Goal: Transaction & Acquisition: Subscribe to service/newsletter

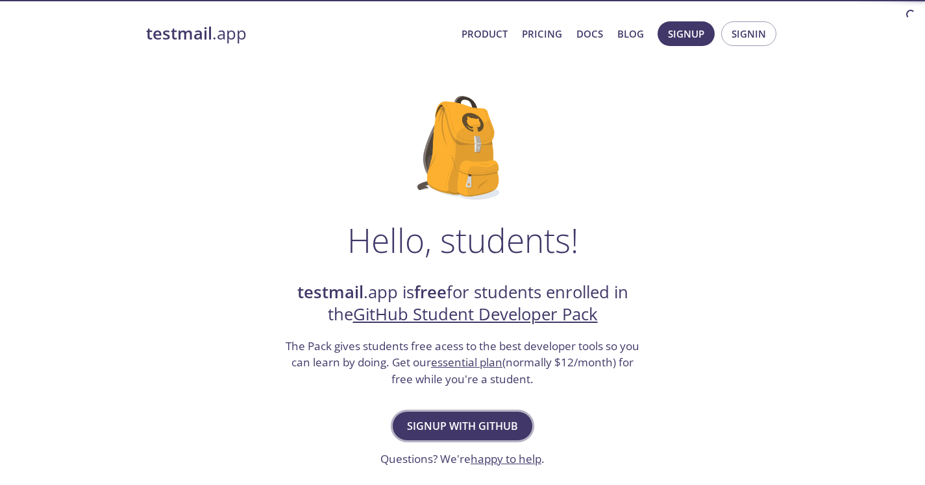
click at [518, 419] on button "Signup with GitHub" at bounding box center [463, 426] width 140 height 29
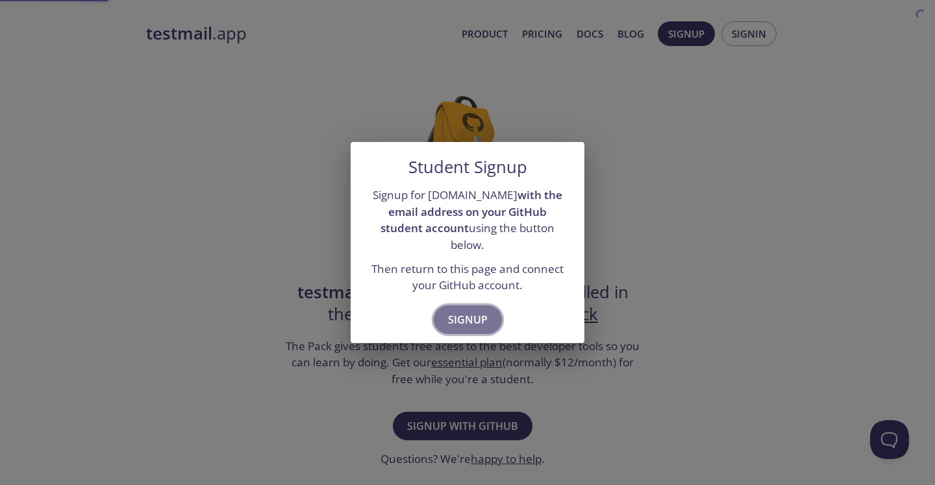
click at [487, 319] on button "Signup" at bounding box center [468, 320] width 68 height 29
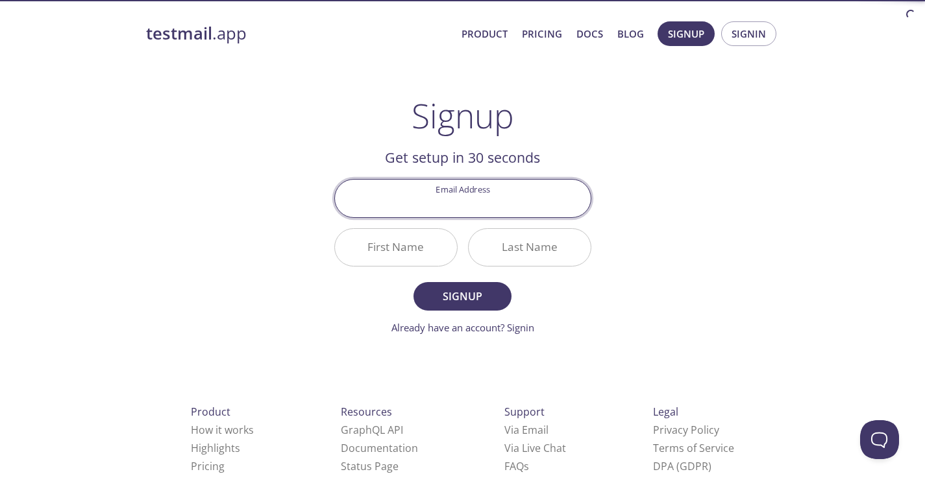
click at [474, 208] on input "Email Address" at bounding box center [463, 198] width 256 height 37
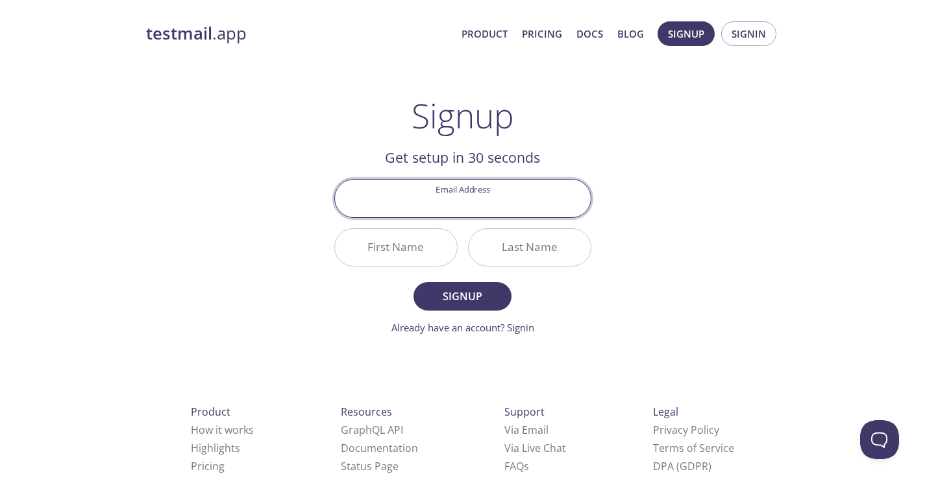
type input "[EMAIL_ADDRESS][DOMAIN_NAME]"
click at [519, 245] on input "Last Name" at bounding box center [530, 247] width 122 height 37
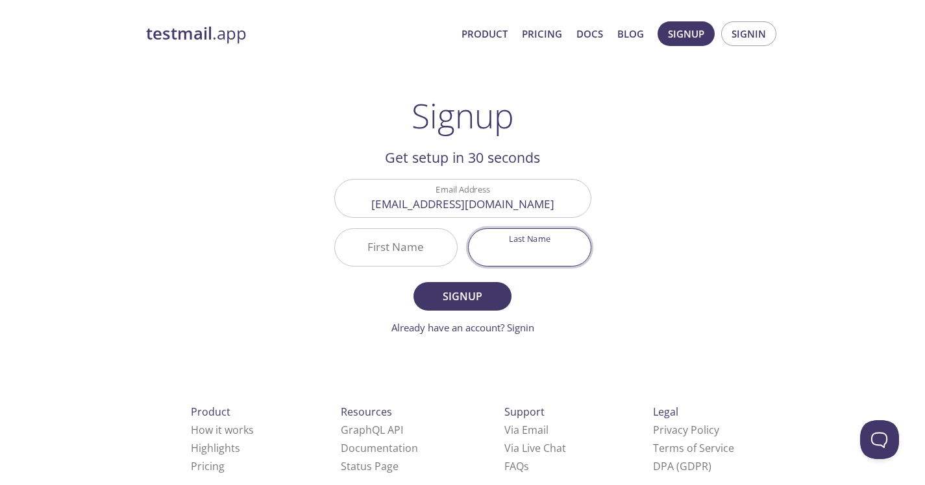
click at [354, 252] on input "First Name" at bounding box center [396, 247] width 122 height 37
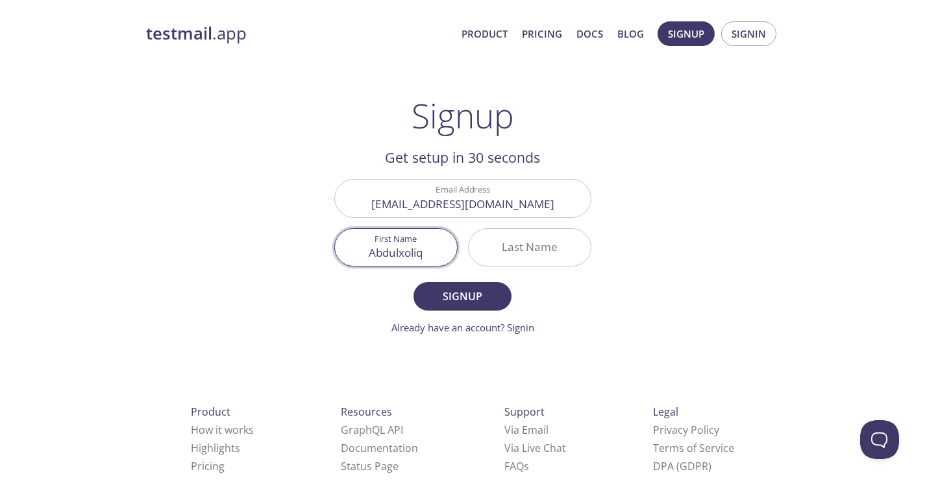
type input "Abdulxoliq"
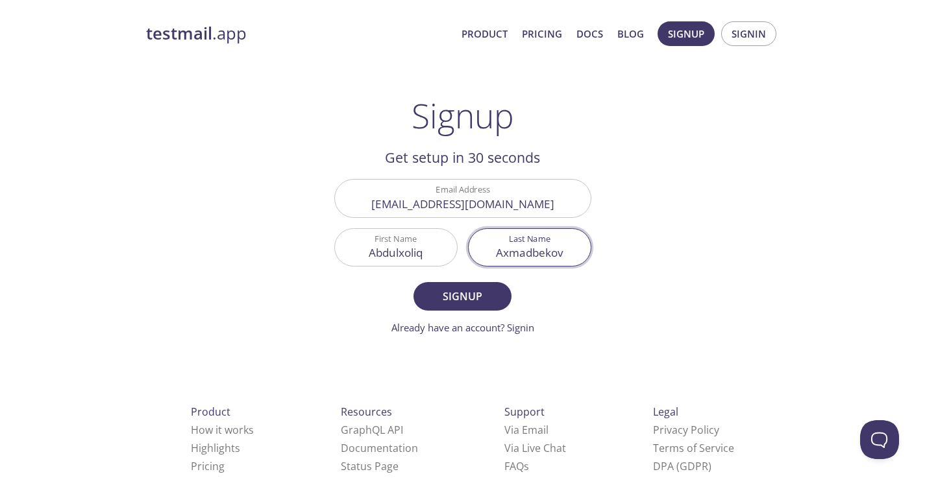
type input "Axmadbekov"
click at [413, 282] on button "Signup" at bounding box center [461, 296] width 97 height 29
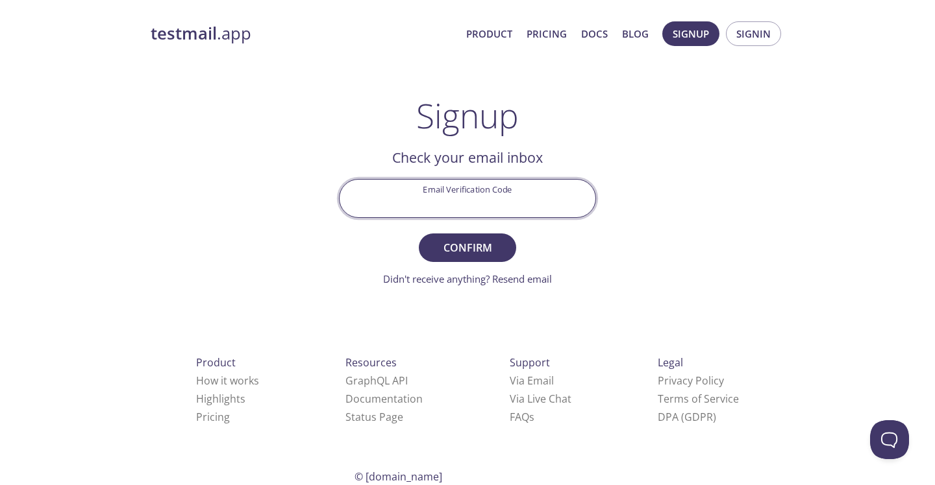
click at [419, 208] on input "Email Verification Code" at bounding box center [467, 198] width 256 height 37
paste input "PFQELH6"
type input "PFQELH6"
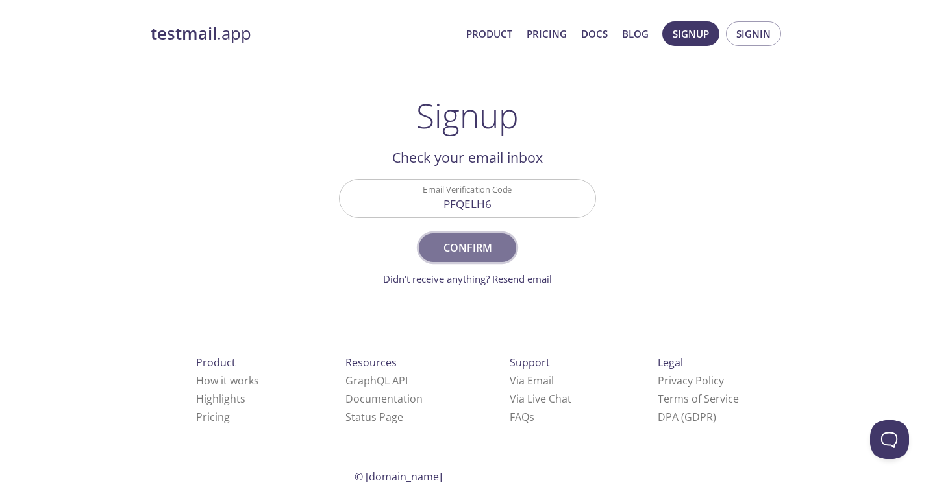
click at [493, 258] on button "Confirm" at bounding box center [467, 248] width 97 height 29
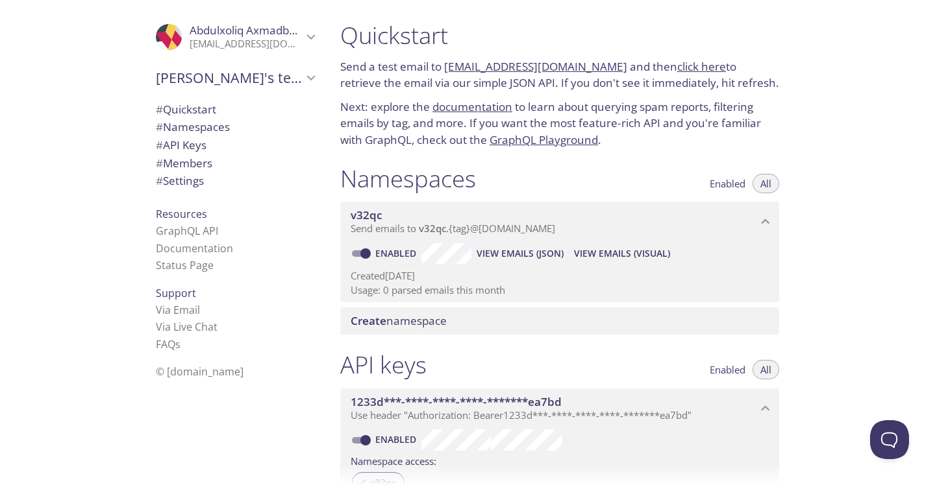
click at [224, 38] on p "[EMAIL_ADDRESS][DOMAIN_NAME]" at bounding box center [245, 44] width 113 height 13
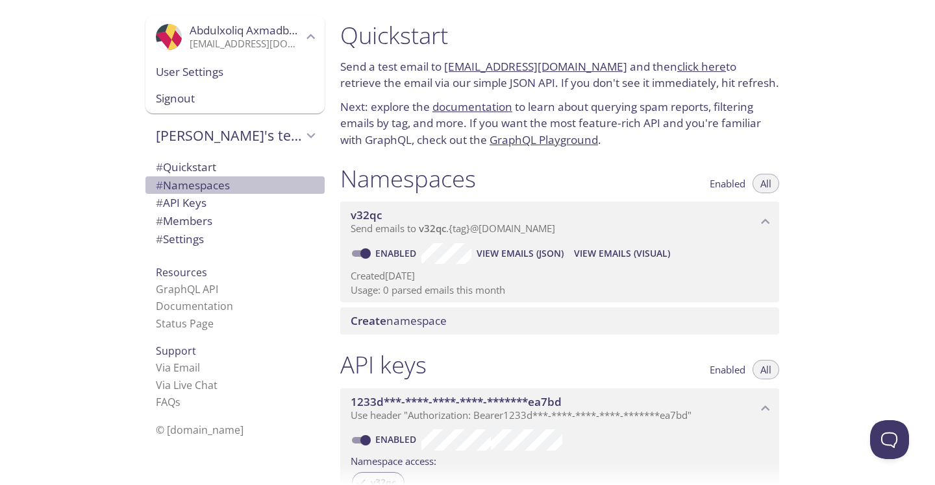
click at [184, 185] on span "# Namespaces" at bounding box center [193, 185] width 74 height 15
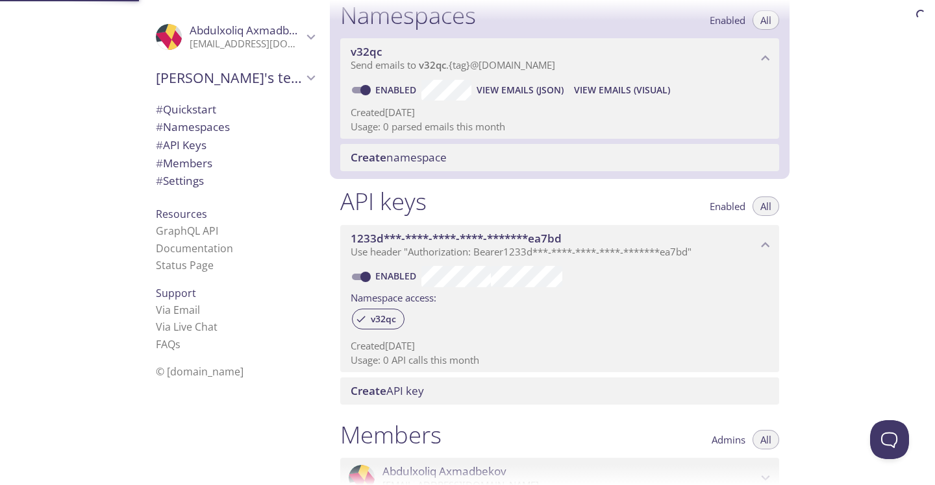
scroll to position [164, 0]
